Goal: Task Accomplishment & Management: Complete application form

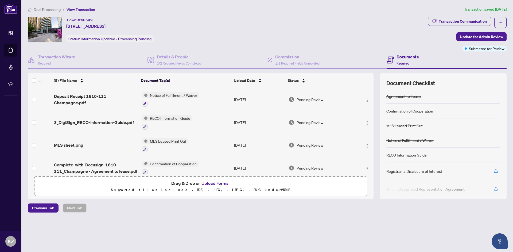
scroll to position [29, 0]
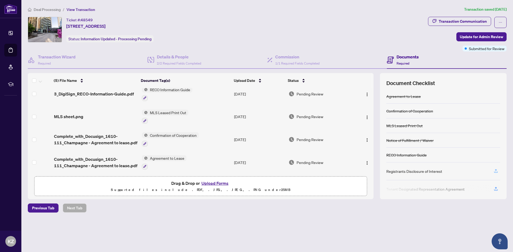
click at [495, 171] on icon "button" at bounding box center [495, 171] width 5 height 5
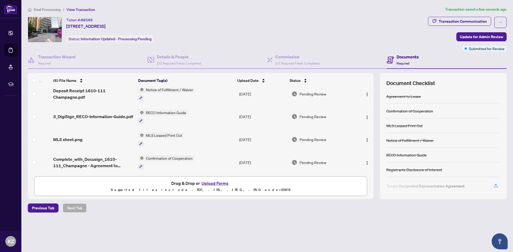
click at [496, 186] on div at bounding box center [443, 189] width 114 height 9
click at [494, 185] on div at bounding box center [443, 189] width 114 height 9
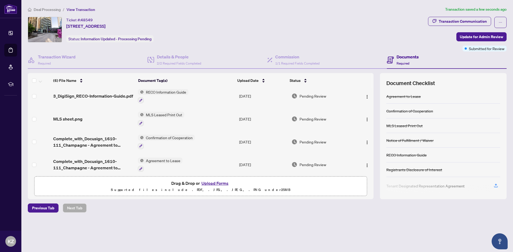
scroll to position [51, 0]
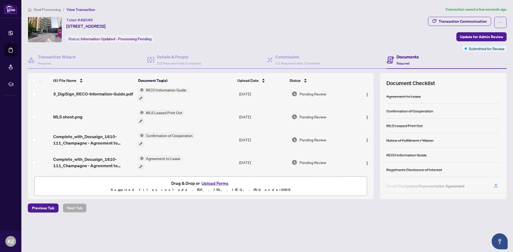
click at [410, 186] on div at bounding box center [443, 189] width 114 height 9
click at [223, 184] on button "Upload Forms" at bounding box center [215, 183] width 30 height 7
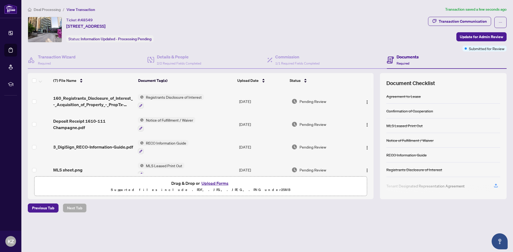
scroll to position [0, 0]
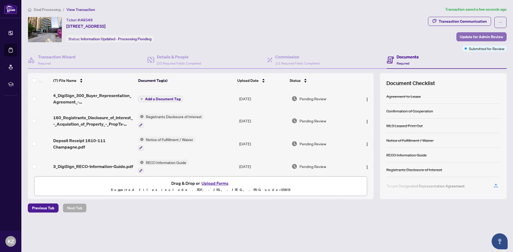
click at [476, 38] on span "Update for Admin Review" at bounding box center [481, 37] width 43 height 9
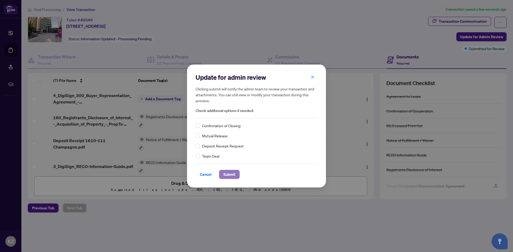
click at [231, 174] on span "Submit" at bounding box center [229, 174] width 12 height 9
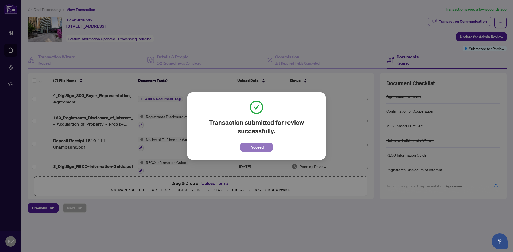
click at [261, 148] on span "Proceed" at bounding box center [256, 147] width 14 height 9
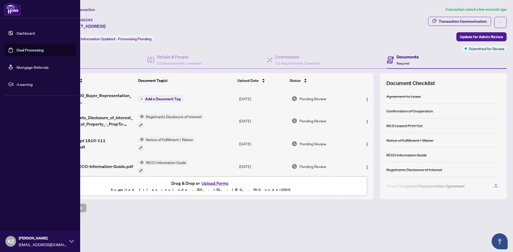
click at [30, 51] on link "Deal Processing" at bounding box center [30, 50] width 27 height 5
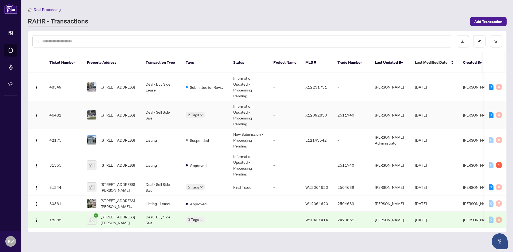
click at [352, 110] on td "2511740" at bounding box center [351, 115] width 37 height 28
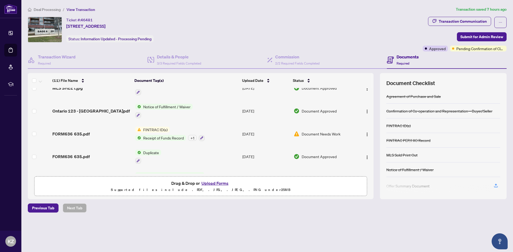
scroll to position [75, 0]
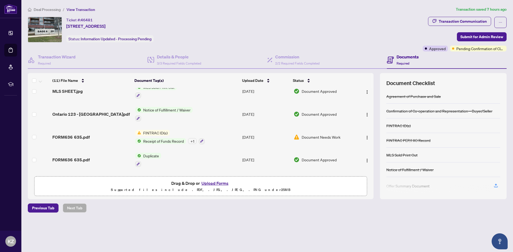
click at [319, 134] on span "Document Needs Work" at bounding box center [321, 137] width 39 height 6
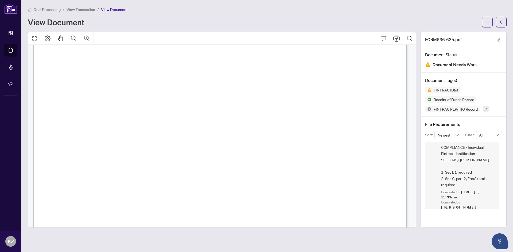
scroll to position [598, 0]
click at [75, 174] on span "" at bounding box center [74, 173] width 2 height 6
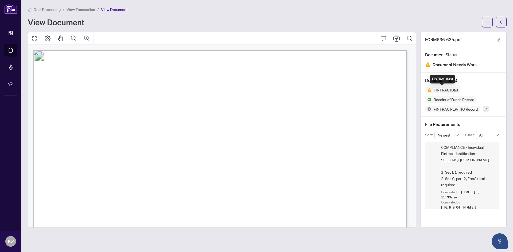
click at [442, 91] on span "FINTRAC ID(s)" at bounding box center [445, 90] width 29 height 4
click at [505, 20] on button "button" at bounding box center [501, 22] width 11 height 11
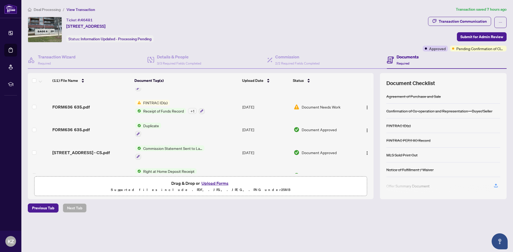
scroll to position [107, 0]
click at [160, 100] on span "FINTRAC ID(s)" at bounding box center [155, 102] width 29 height 6
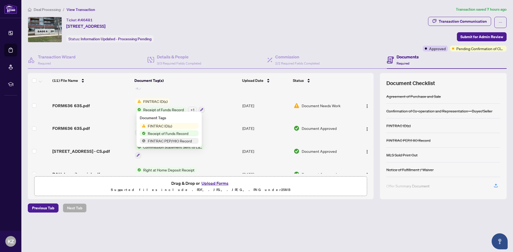
click at [163, 126] on span "FINTRAC ID(s)" at bounding box center [160, 126] width 29 height 6
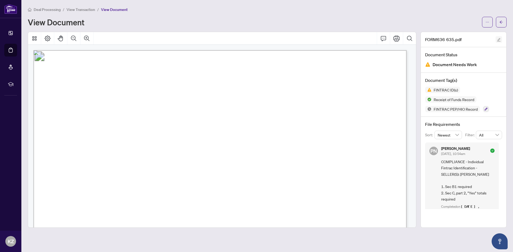
click at [500, 38] on icon "edit" at bounding box center [499, 40] width 4 height 4
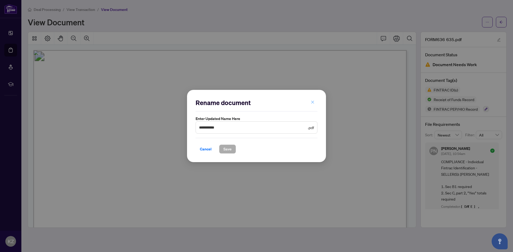
click at [314, 100] on icon "close" at bounding box center [313, 102] width 4 height 4
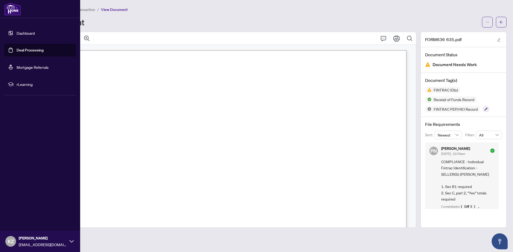
click at [32, 35] on link "Dashboard" at bounding box center [26, 33] width 18 height 5
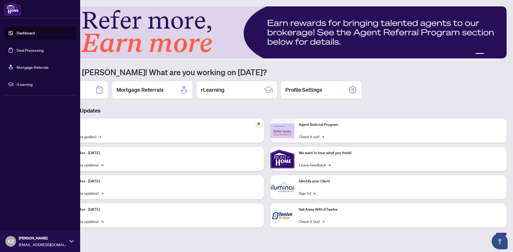
click at [22, 48] on link "Deal Processing" at bounding box center [30, 50] width 27 height 5
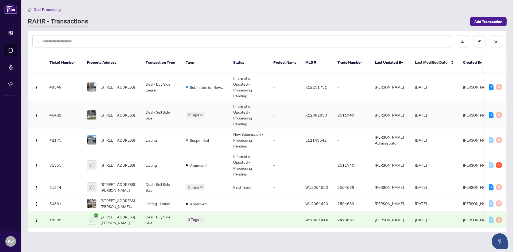
click at [368, 113] on td "2511740" at bounding box center [351, 115] width 37 height 28
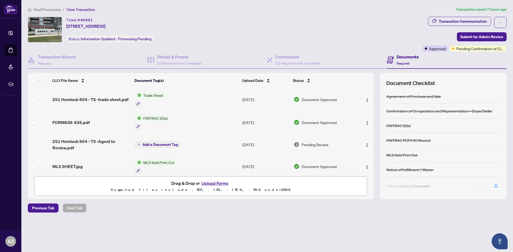
click at [222, 185] on button "Upload Forms" at bounding box center [215, 183] width 30 height 7
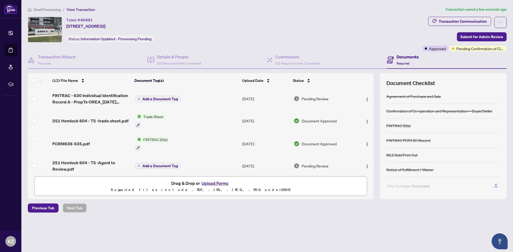
click at [167, 98] on span "Add a Document Tag" at bounding box center [160, 99] width 36 height 4
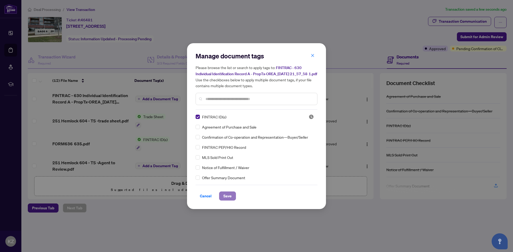
click at [228, 200] on span "Save" at bounding box center [227, 196] width 8 height 9
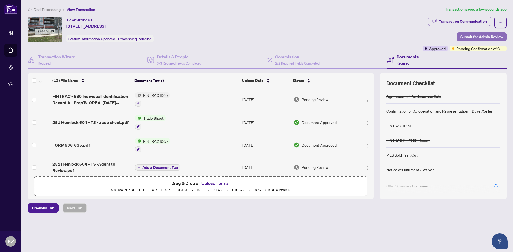
click at [469, 34] on span "Submit for Admin Review" at bounding box center [481, 37] width 43 height 9
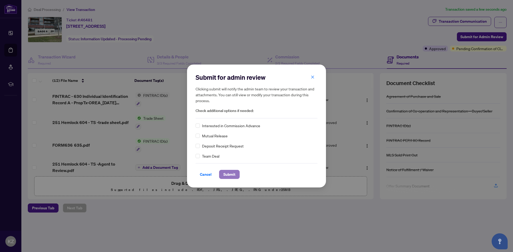
click at [229, 176] on span "Submit" at bounding box center [229, 174] width 12 height 9
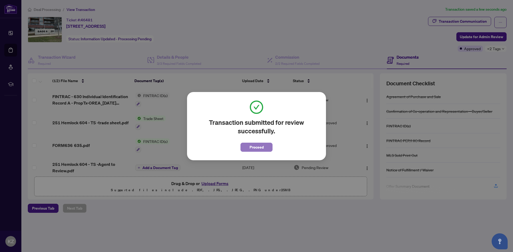
click at [260, 147] on span "Proceed" at bounding box center [256, 147] width 14 height 9
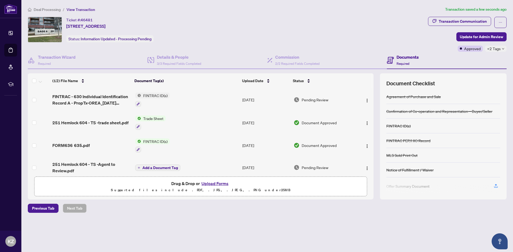
click at [503, 49] on icon "down" at bounding box center [503, 49] width 3 height 3
click at [505, 49] on div "Pending Confirmation of Closing Submitted for Review" at bounding box center [479, 56] width 53 height 22
click at [441, 45] on div "Transaction Communication Update for Admin Review Approved +2 Tags" at bounding box center [467, 34] width 79 height 35
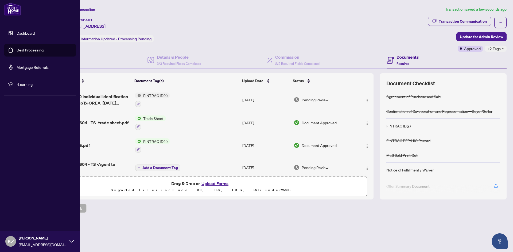
click at [28, 52] on link "Deal Processing" at bounding box center [30, 50] width 27 height 5
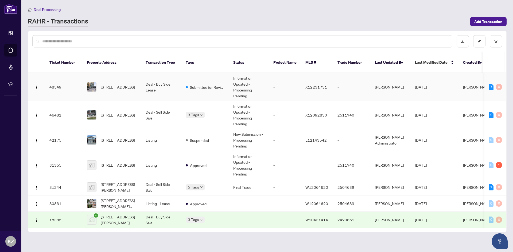
click at [242, 87] on td "Information Updated - Processing Pending" at bounding box center [249, 87] width 40 height 28
